Goal: Contribute content: Add original content to the website for others to see

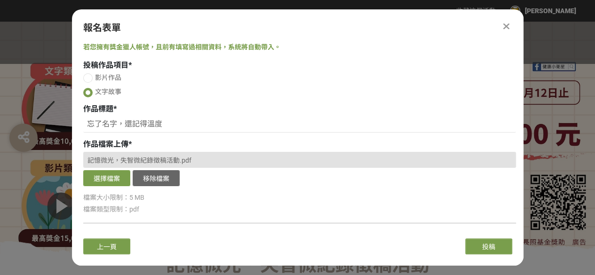
scroll to position [85, 0]
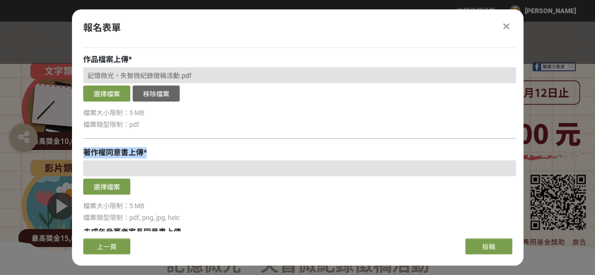
drag, startPoint x: 85, startPoint y: 153, endPoint x: 146, endPoint y: 155, distance: 61.7
click at [146, 155] on div "著作權同意書上傳 *" at bounding box center [299, 152] width 433 height 11
copy div "著作權同意書上傳 *"
click at [159, 146] on div "投稿作品項目 * 影片作品 文字故事 作品標題 * 忘了名字，還記得溫度 作品檔案上傳 * 記憶微光，失智微紀錄徵稿活動.pdf 選擇檔案 移除檔案 檔案大小…" at bounding box center [299, 156] width 433 height 363
drag, startPoint x: 141, startPoint y: 149, endPoint x: 79, endPoint y: 153, distance: 62.2
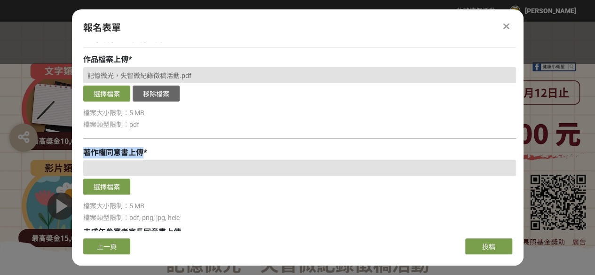
click at [79, 153] on div "若您擁有獎金獵人帳號，且前有填寫過相關資料，系統將自動帶入。 投稿作品項目 * 影片作品 文字故事 作品標題 * 忘了名字，還記得溫度 作品檔案上傳 * 記憶…" at bounding box center [298, 136] width 452 height 189
copy span "著作權同意書上傳"
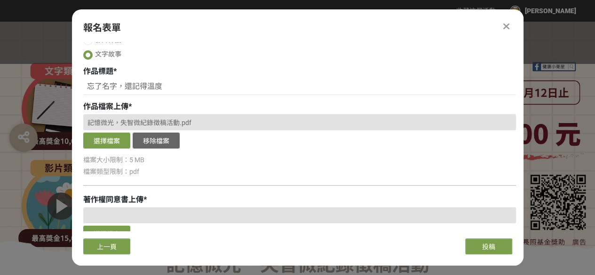
click at [190, 120] on span "記憶微光，失智微紀錄徵稿活動.pdf" at bounding box center [140, 123] width 104 height 8
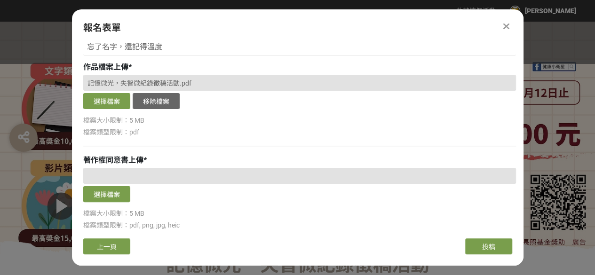
scroll to position [132, 0]
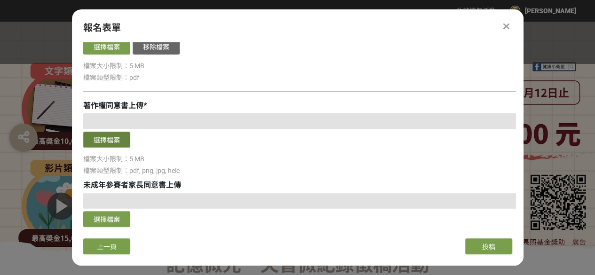
click at [118, 136] on button "選擇檔案" at bounding box center [106, 140] width 47 height 16
click at [112, 133] on button "選擇檔案" at bounding box center [106, 140] width 47 height 16
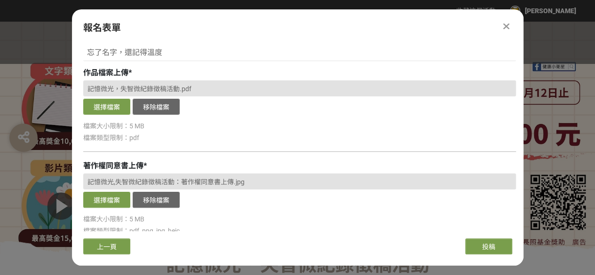
scroll to position [85, 0]
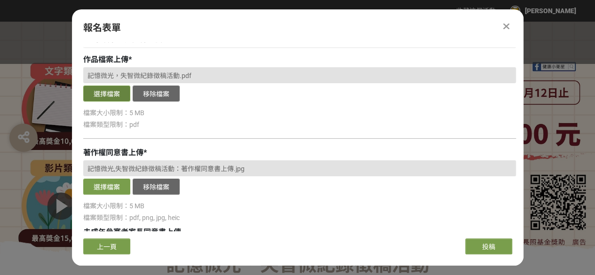
click at [115, 96] on button "選擇檔案" at bounding box center [106, 94] width 47 height 16
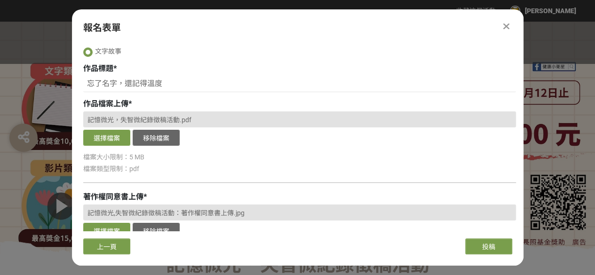
scroll to position [38, 0]
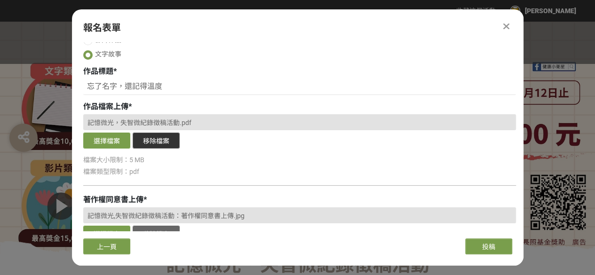
click at [163, 138] on button "移除檔案" at bounding box center [156, 141] width 47 height 16
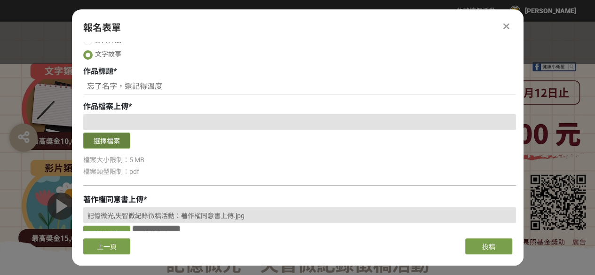
click at [122, 137] on button "選擇檔案" at bounding box center [106, 141] width 47 height 16
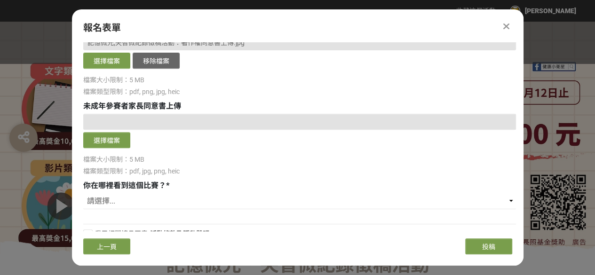
scroll to position [226, 0]
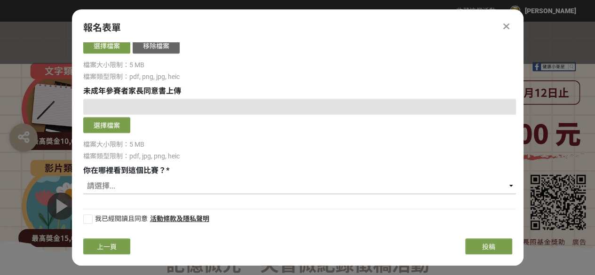
click at [123, 188] on select "請選擇... 獎金獵人網站 Facebook / Instagram 校園講座 / 老師系上推薦 電子郵件 海報 其他" at bounding box center [299, 186] width 433 height 16
select select "獎金獵人網站"
click at [83, 178] on select "請選擇... 獎金獵人網站 Facebook / Instagram 校園講座 / 老師系上推薦 電子郵件 海報 其他" at bounding box center [299, 186] width 433 height 16
click at [90, 221] on div at bounding box center [87, 219] width 9 height 9
checkbox input "true"
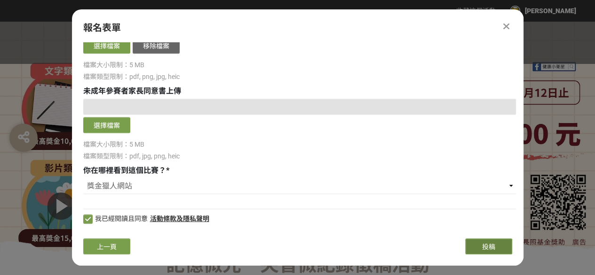
click at [493, 251] on span "投稿" at bounding box center [488, 247] width 13 height 8
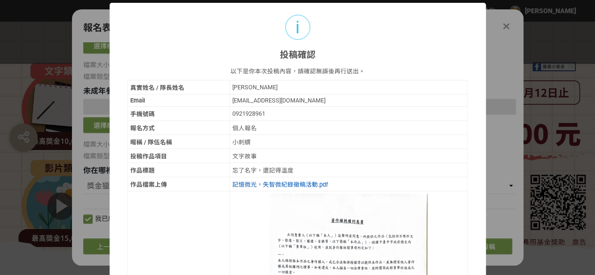
click at [270, 181] on link "記憶微光，失智微紀錄徵稿活動.pdf" at bounding box center [280, 184] width 96 height 7
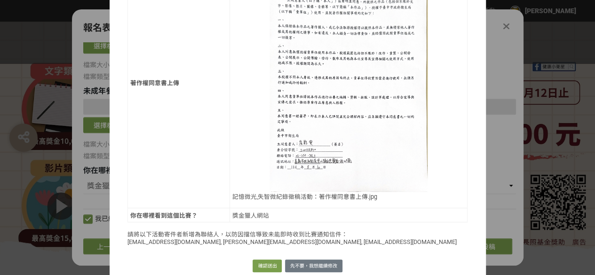
scroll to position [236, 0]
click at [268, 259] on button "確認送出" at bounding box center [267, 265] width 29 height 13
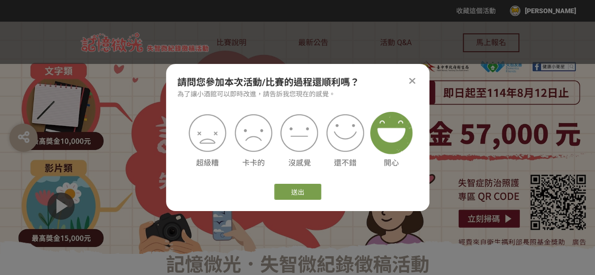
click at [397, 137] on img at bounding box center [391, 133] width 42 height 42
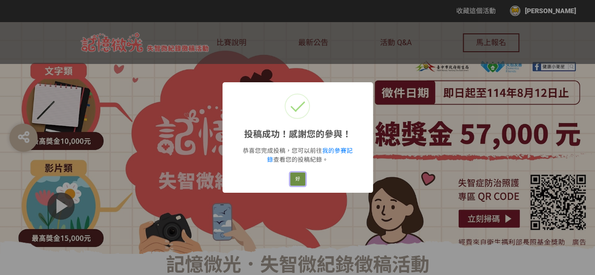
click at [296, 178] on button "好" at bounding box center [297, 179] width 15 height 13
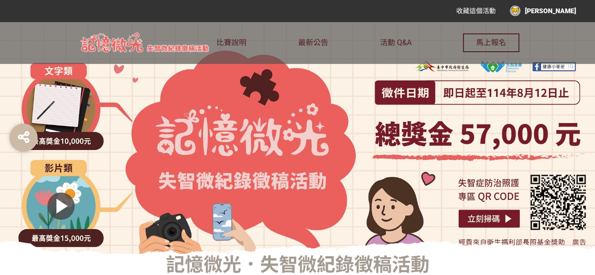
click at [547, 10] on div "[PERSON_NAME]" at bounding box center [543, 11] width 66 height 10
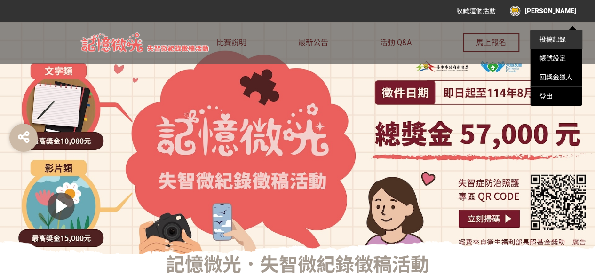
click at [550, 36] on link "投稿記錄" at bounding box center [553, 40] width 26 height 8
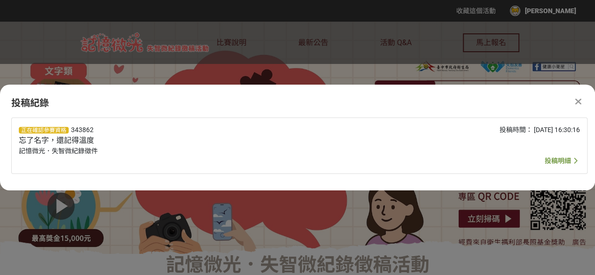
click at [563, 158] on span "投稿明細" at bounding box center [558, 161] width 26 height 8
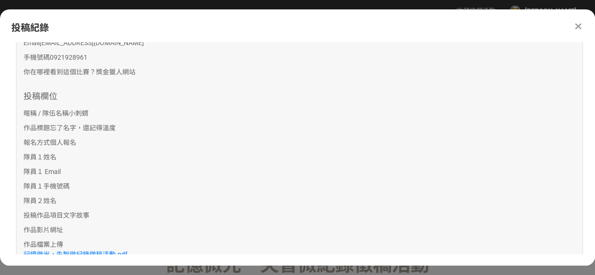
scroll to position [282, 0]
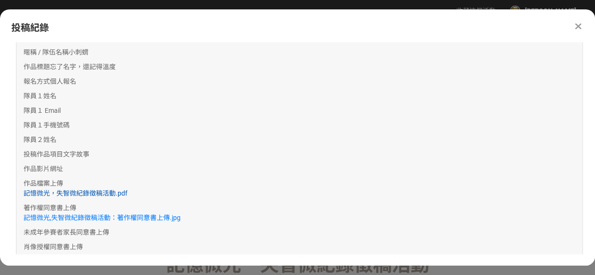
click at [99, 192] on link "記憶微光，失智微紀錄徵稿活動.pdf" at bounding box center [76, 194] width 104 height 8
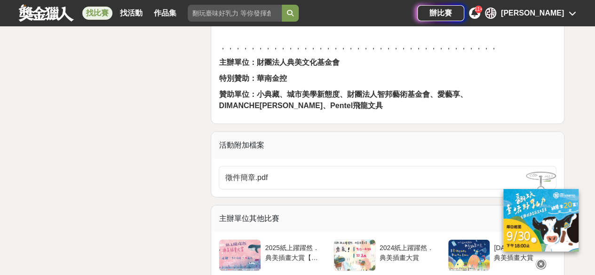
scroll to position [1458, 0]
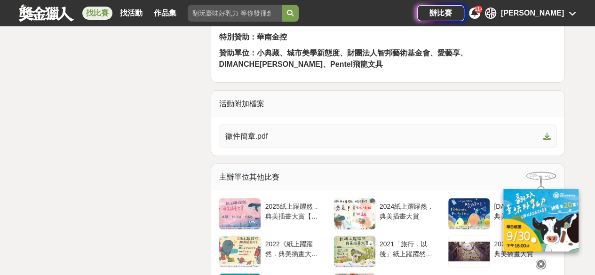
click at [411, 141] on link "徵件簡章.pdf" at bounding box center [388, 137] width 338 height 24
click at [105, 11] on link "找比賽" at bounding box center [97, 13] width 30 height 13
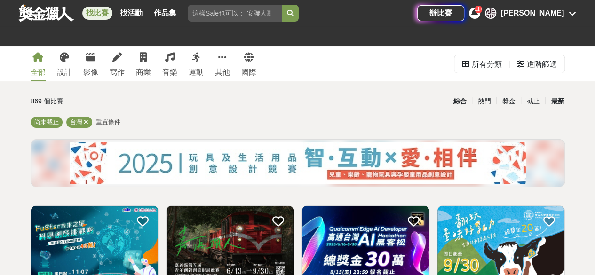
click at [554, 98] on div "最新" at bounding box center [557, 101] width 24 height 16
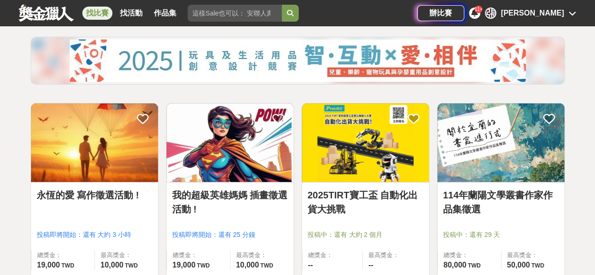
scroll to position [141, 0]
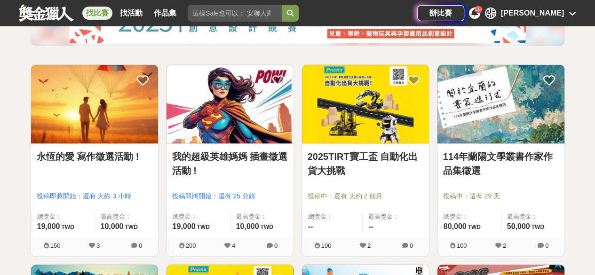
click at [56, 96] on img at bounding box center [94, 104] width 127 height 79
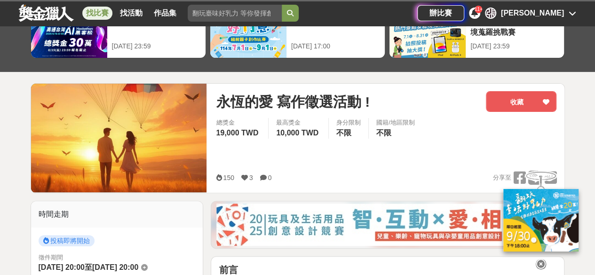
scroll to position [94, 0]
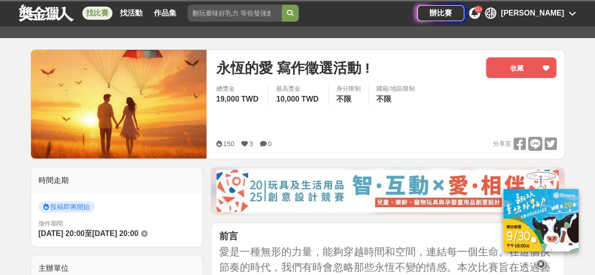
click at [428, 124] on div "總獎金 19,000 TWD 最高獎金 10,000 TWD 身分限制 不限 國籍/地區限制 不限" at bounding box center [386, 110] width 341 height 53
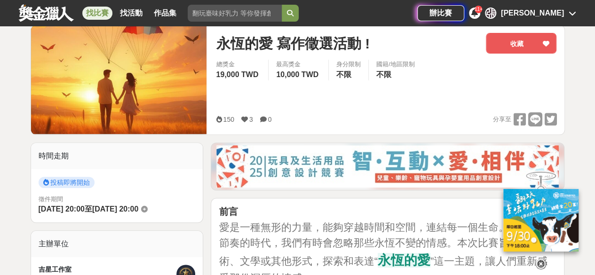
scroll to position [141, 0]
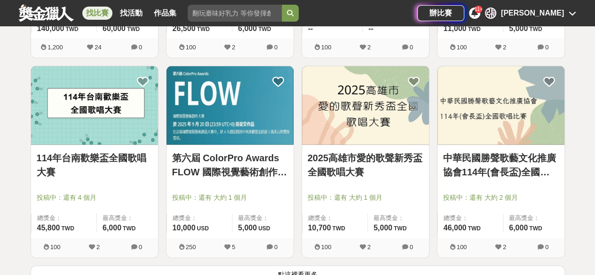
scroll to position [1176, 0]
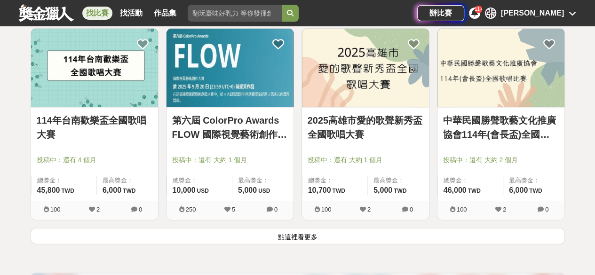
click at [302, 237] on button "點這裡看更多" at bounding box center [298, 236] width 534 height 16
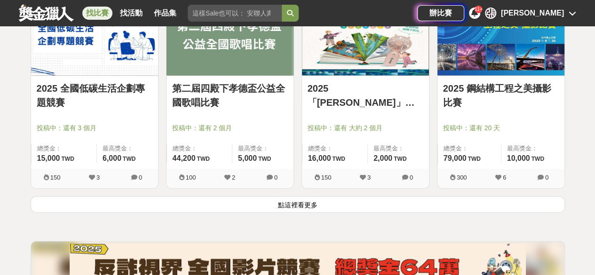
scroll to position [2446, 0]
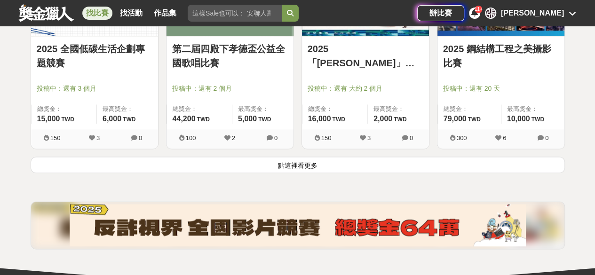
click at [328, 159] on button "點這裡看更多" at bounding box center [298, 165] width 534 height 16
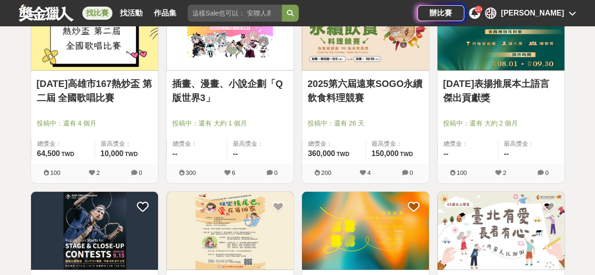
scroll to position [3105, 0]
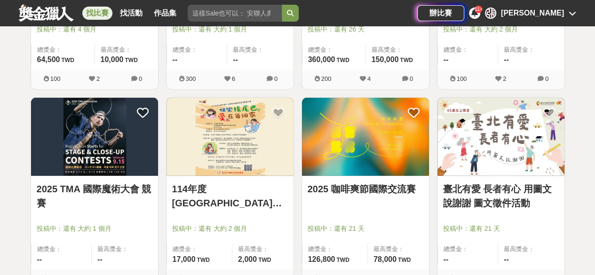
click at [231, 162] on img at bounding box center [230, 137] width 127 height 79
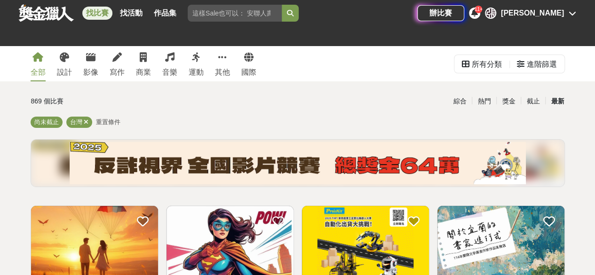
scroll to position [3105, 0]
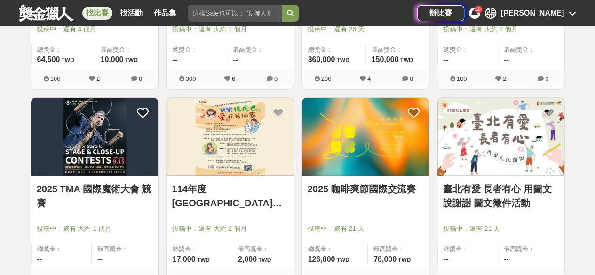
click at [518, 159] on img at bounding box center [501, 137] width 127 height 79
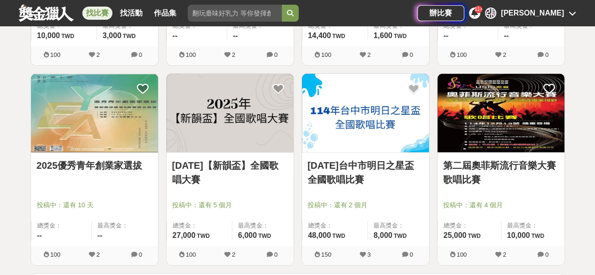
scroll to position [3717, 0]
